Goal: Obtain resource: Obtain resource

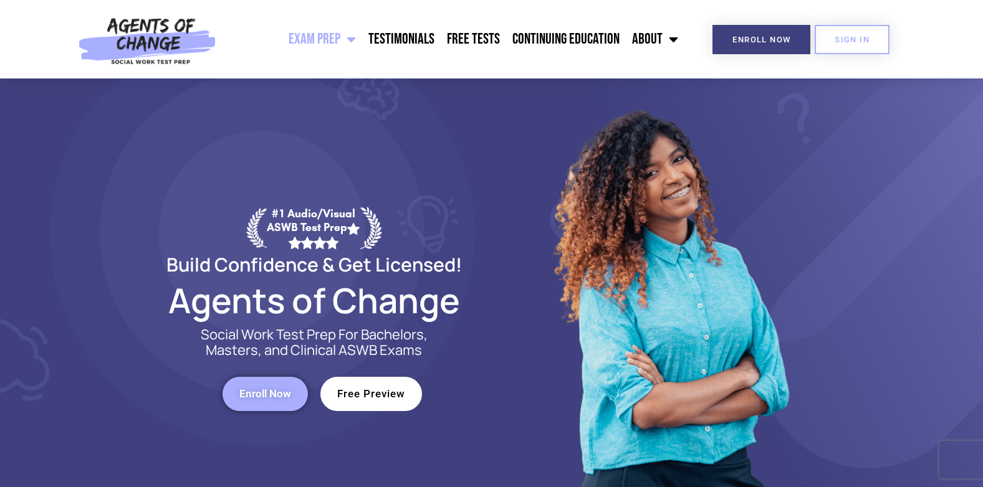
click at [372, 390] on span "Free Preview" at bounding box center [371, 394] width 68 height 11
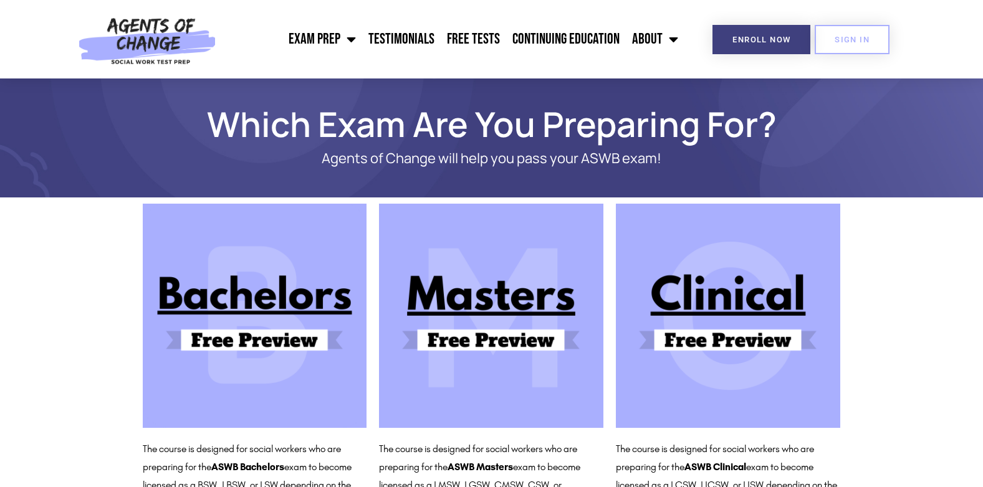
click at [512, 310] on img at bounding box center [491, 316] width 224 height 224
